Goal: Task Accomplishment & Management: Complete application form

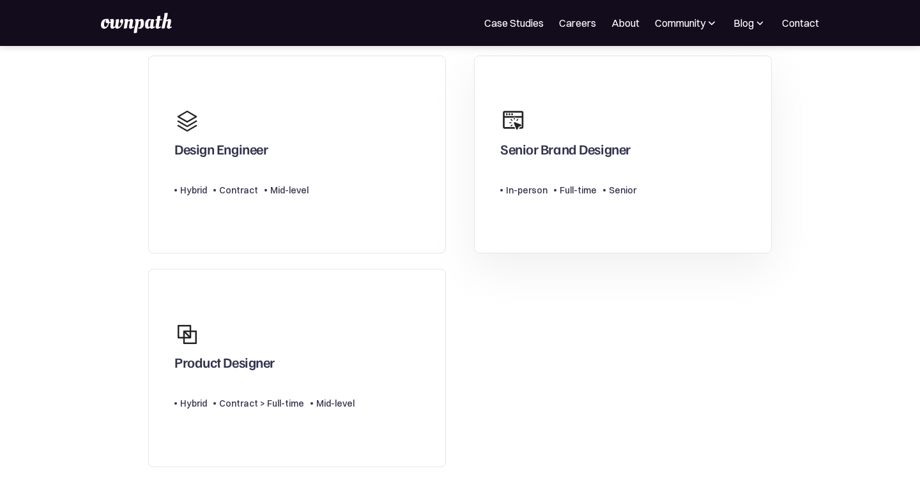
scroll to position [108, 0]
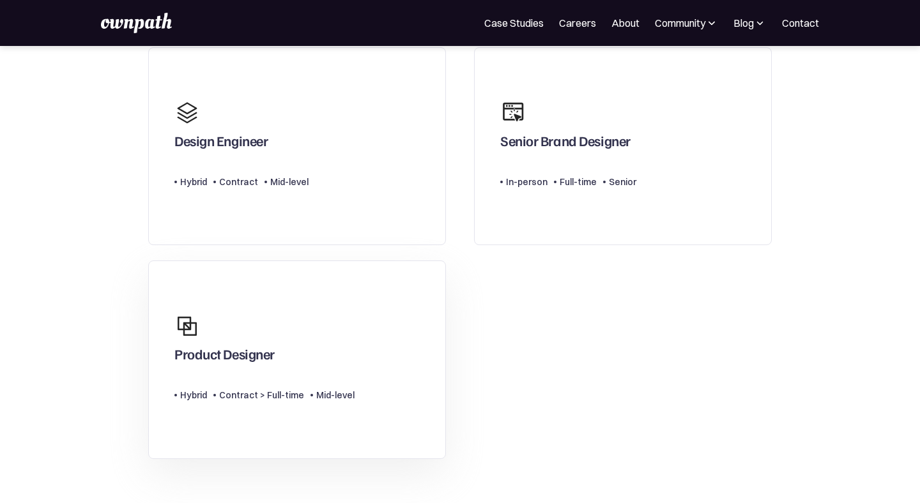
click at [370, 319] on link "Product Designer Type Level Hybrid Contract > Full-time Mid-level" at bounding box center [297, 360] width 298 height 199
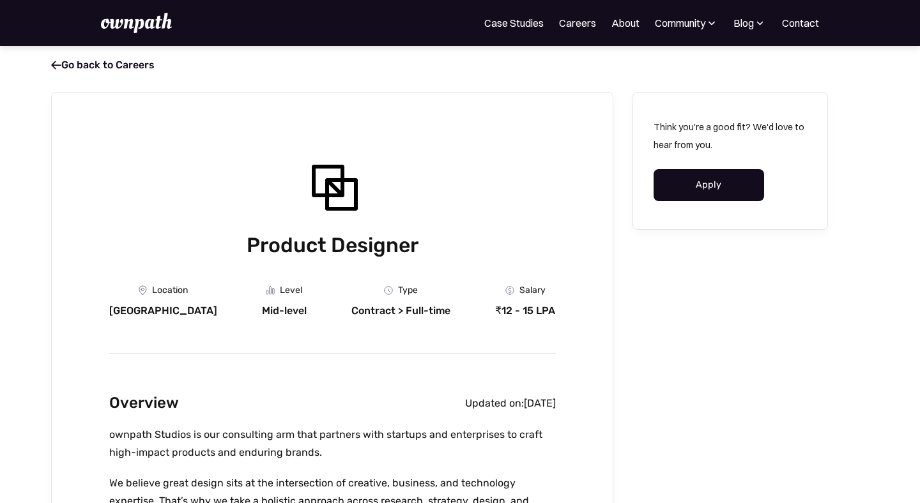
click at [706, 194] on link "Apply" at bounding box center [708, 185] width 111 height 32
click at [750, 29] on div "Blog" at bounding box center [743, 22] width 20 height 15
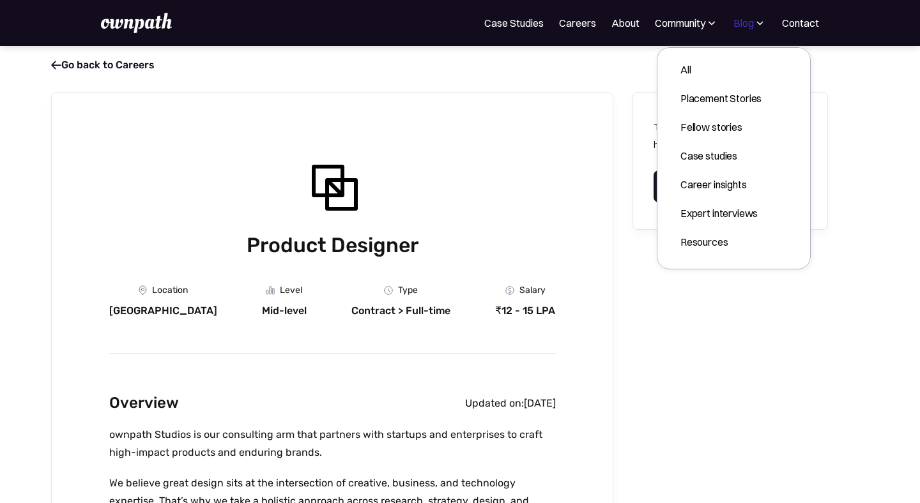
click at [750, 29] on div "Blog" at bounding box center [743, 22] width 20 height 15
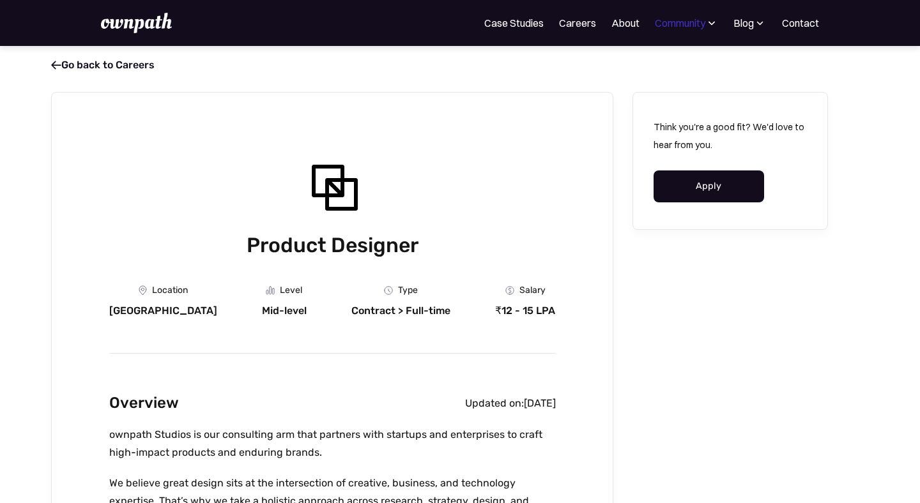
click at [696, 24] on div "Community" at bounding box center [680, 22] width 50 height 15
click at [156, 18] on img at bounding box center [136, 23] width 70 height 20
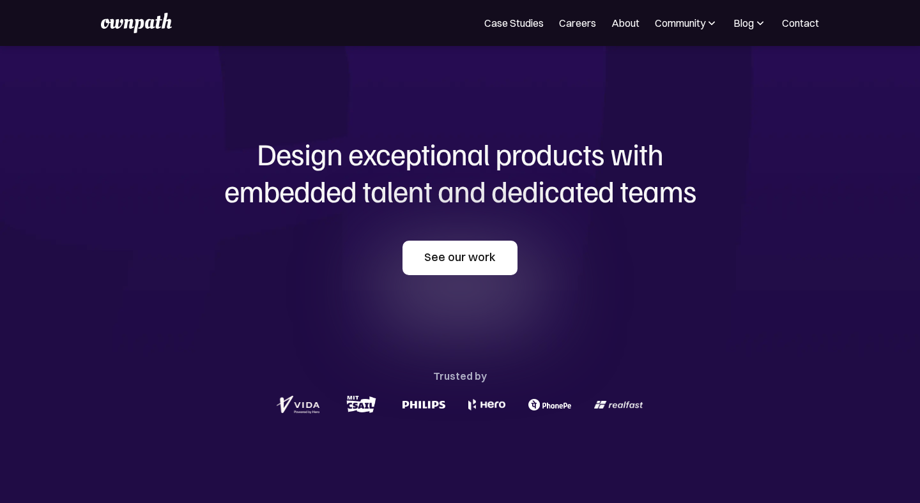
click at [484, 259] on link "See our work" at bounding box center [459, 258] width 115 height 34
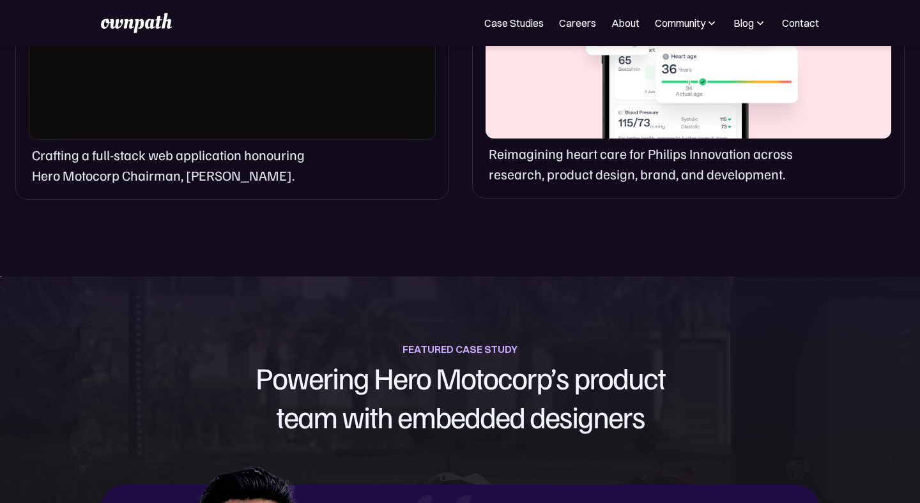
scroll to position [1166, 0]
